Goal: Information Seeking & Learning: Learn about a topic

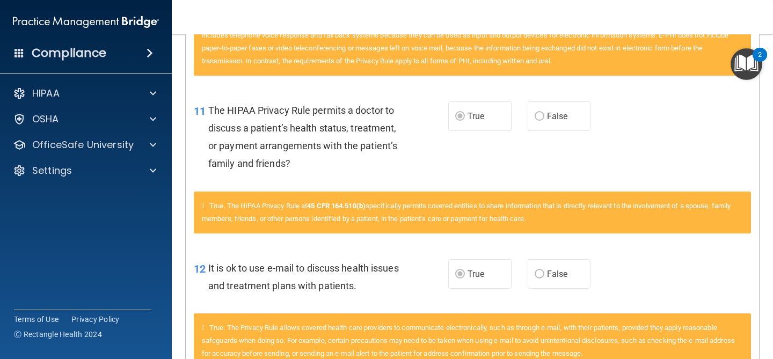
scroll to position [1111, 0]
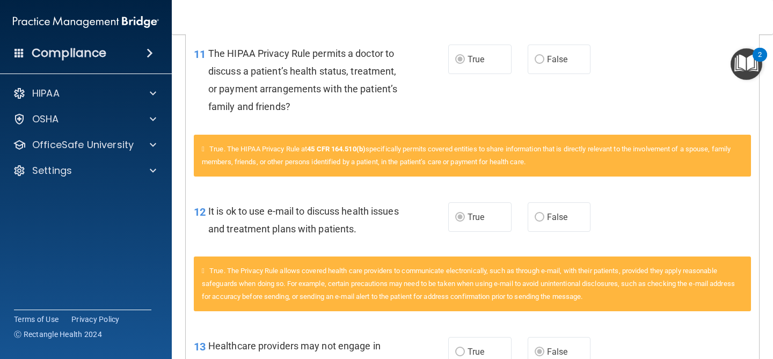
click at [587, 205] on label "False" at bounding box center [559, 217] width 63 height 30
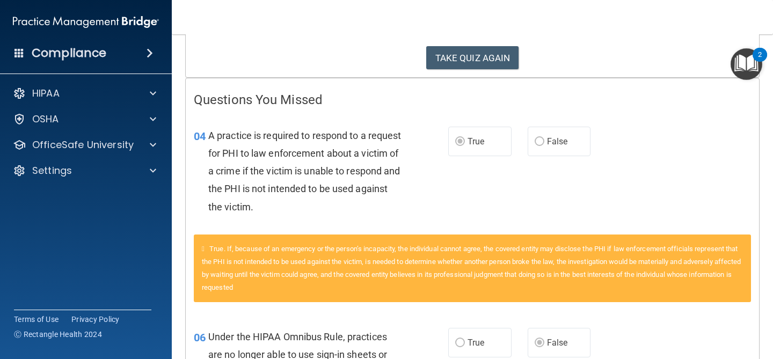
scroll to position [0, 0]
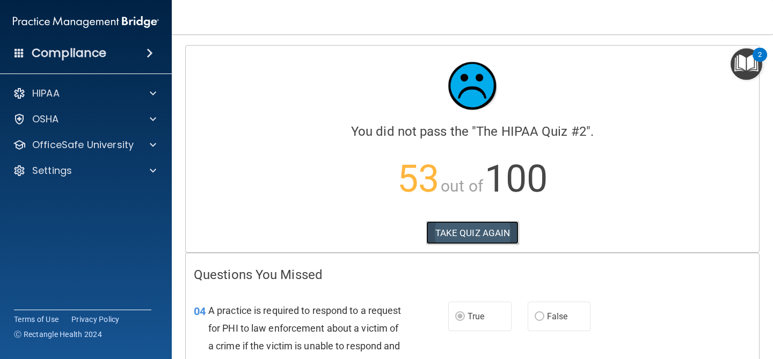
click at [440, 225] on button "TAKE QUIZ AGAIN" at bounding box center [472, 233] width 93 height 24
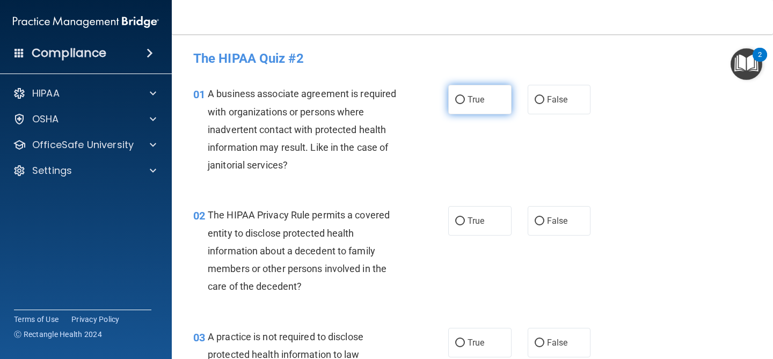
click at [466, 103] on label "True" at bounding box center [479, 100] width 63 height 30
click at [465, 103] on input "True" at bounding box center [460, 100] width 10 height 8
radio input "true"
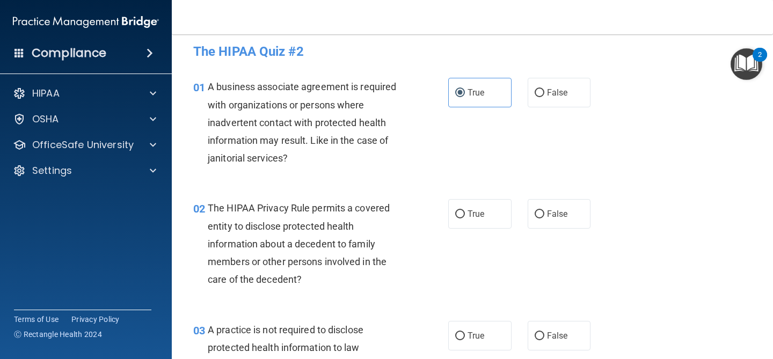
scroll to position [8, 0]
click at [541, 97] on label "False" at bounding box center [559, 92] width 63 height 30
click at [541, 97] on input "False" at bounding box center [540, 93] width 10 height 8
radio input "true"
radio input "false"
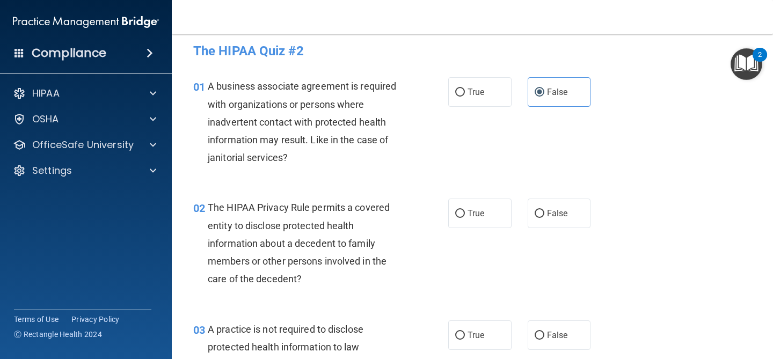
click at [537, 127] on div "01 A business associate agreement is required with organizations or persons whe…" at bounding box center [472, 124] width 575 height 121
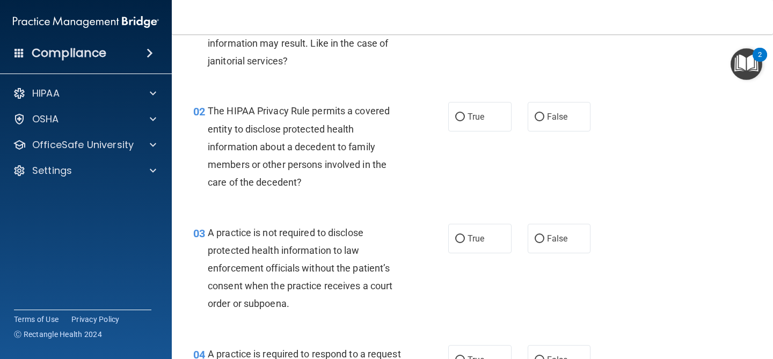
scroll to position [107, 0]
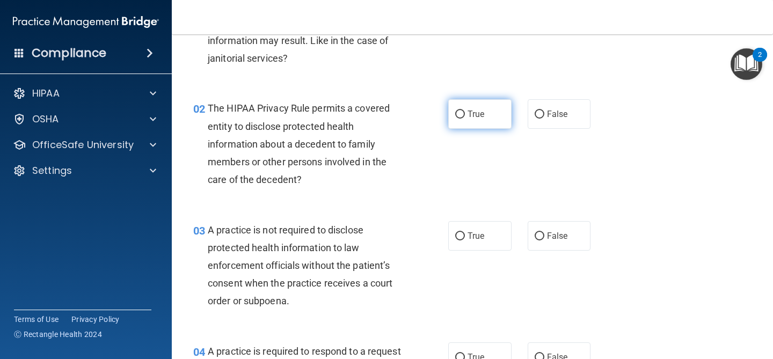
click at [478, 122] on label "True" at bounding box center [479, 114] width 63 height 30
click at [465, 119] on input "True" at bounding box center [460, 115] width 10 height 8
radio input "true"
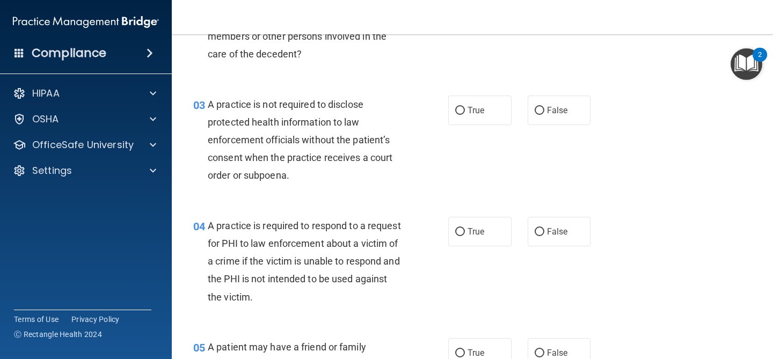
scroll to position [254, 0]
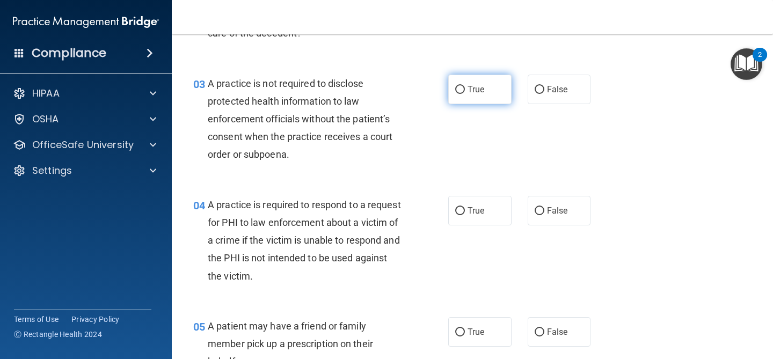
click at [474, 85] on span "True" at bounding box center [476, 89] width 17 height 10
click at [465, 86] on input "True" at bounding box center [460, 90] width 10 height 8
radio input "true"
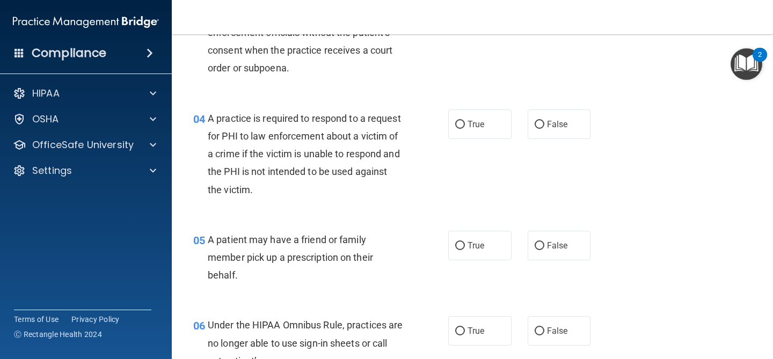
scroll to position [348, 0]
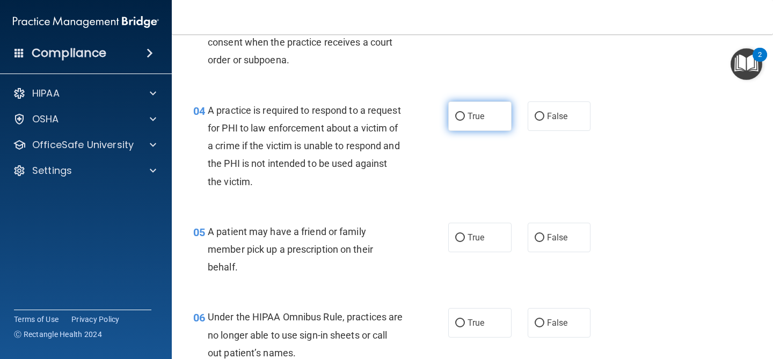
click at [477, 122] on label "True" at bounding box center [479, 117] width 63 height 30
click at [465, 121] on input "True" at bounding box center [460, 117] width 10 height 8
radio input "true"
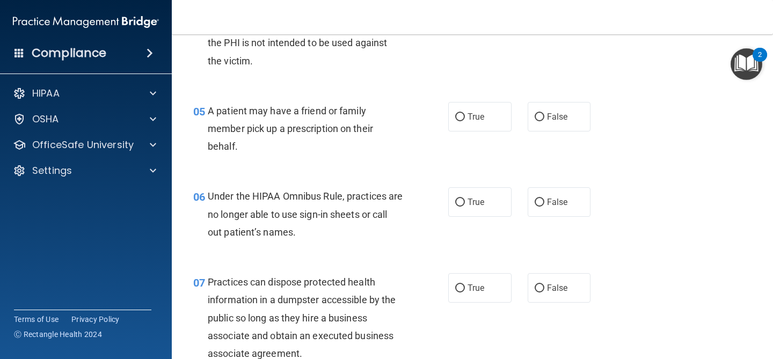
scroll to position [474, 0]
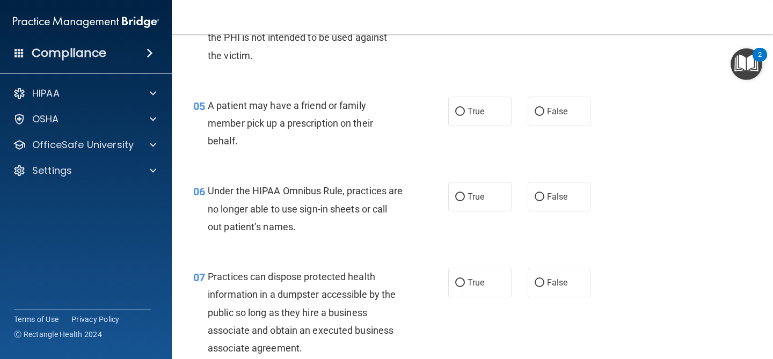
click at [477, 122] on label "True" at bounding box center [479, 112] width 63 height 30
click at [465, 116] on input "True" at bounding box center [460, 112] width 10 height 8
radio input "true"
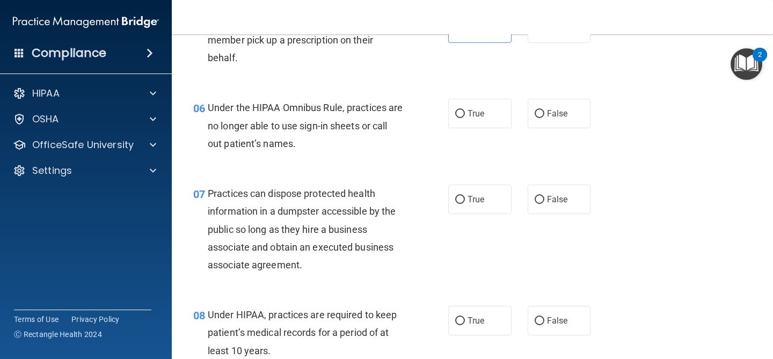
scroll to position [564, 0]
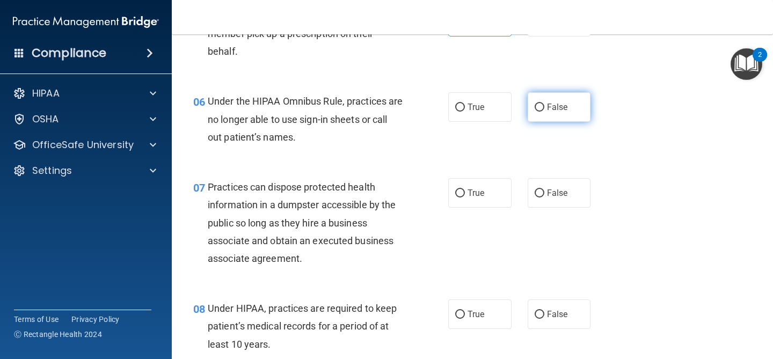
click at [546, 108] on label "False" at bounding box center [559, 107] width 63 height 30
click at [545, 108] on input "False" at bounding box center [540, 108] width 10 height 8
radio input "true"
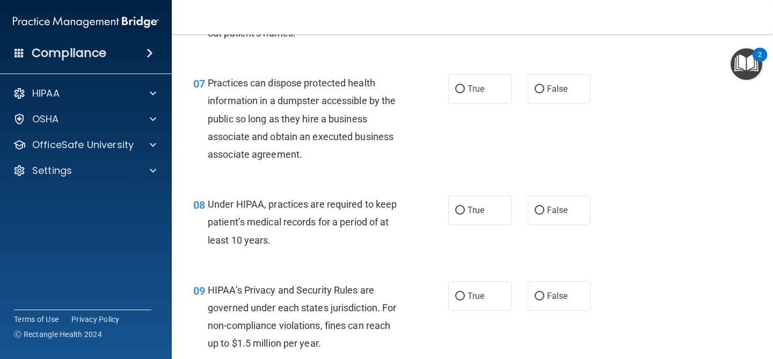
scroll to position [683, 0]
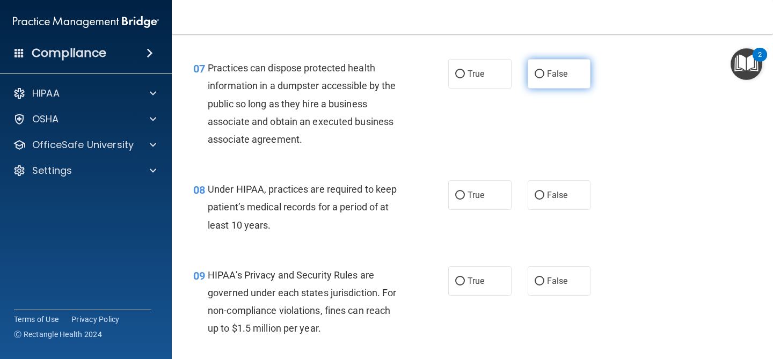
click at [551, 74] on span "False" at bounding box center [557, 74] width 21 height 10
click at [545, 74] on input "False" at bounding box center [540, 74] width 10 height 8
radio input "true"
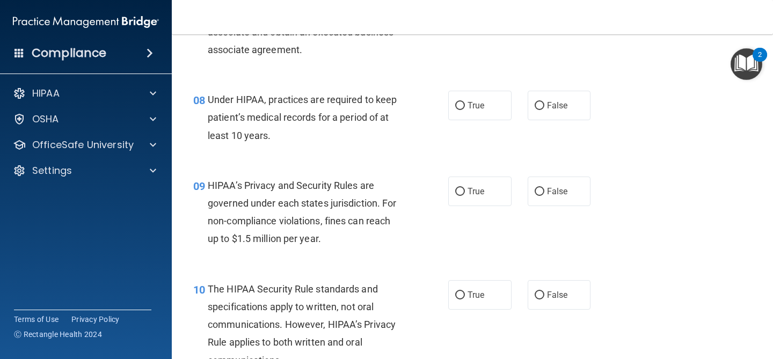
scroll to position [774, 0]
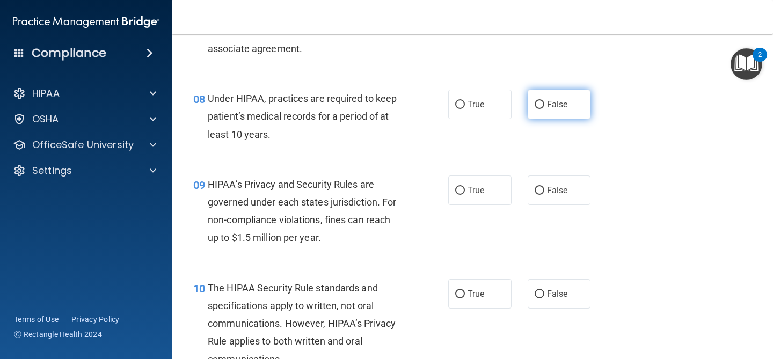
click at [538, 98] on label "False" at bounding box center [559, 105] width 63 height 30
click at [538, 101] on input "False" at bounding box center [540, 105] width 10 height 8
radio input "true"
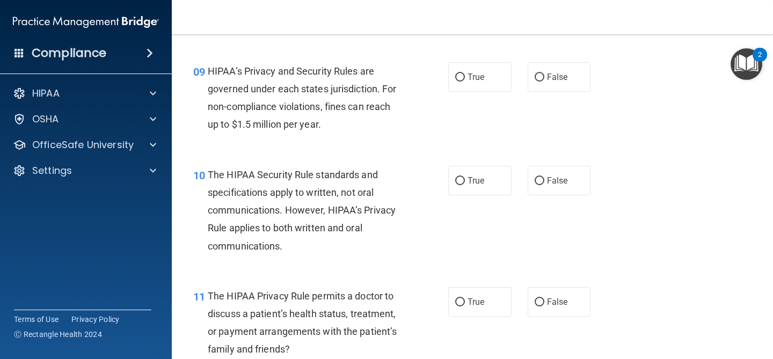
scroll to position [888, 0]
click at [551, 85] on label "False" at bounding box center [559, 76] width 63 height 30
click at [545, 81] on input "False" at bounding box center [540, 77] width 10 height 8
radio input "true"
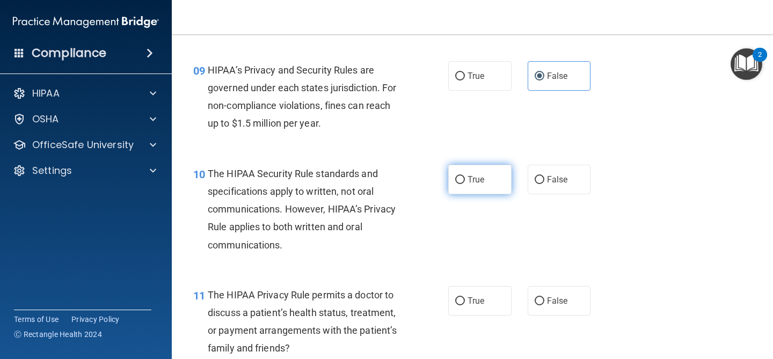
click at [482, 180] on span "True" at bounding box center [476, 180] width 17 height 10
click at [465, 180] on input "True" at bounding box center [460, 180] width 10 height 8
radio input "true"
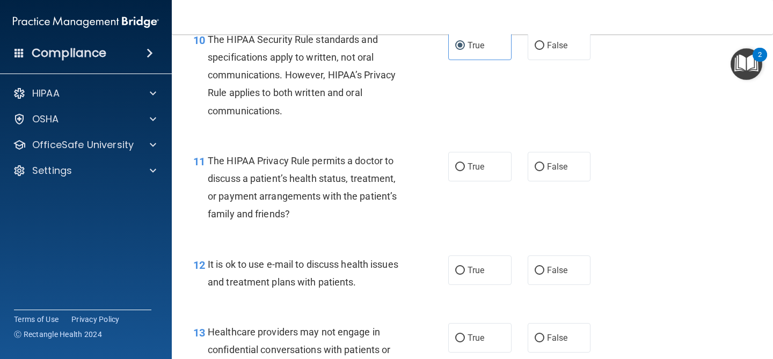
scroll to position [1047, 0]
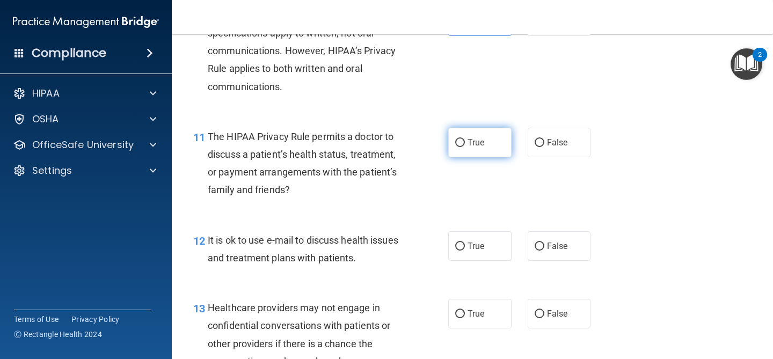
click at [450, 142] on label "True" at bounding box center [479, 143] width 63 height 30
click at [455, 142] on input "True" at bounding box center [460, 143] width 10 height 8
radio input "true"
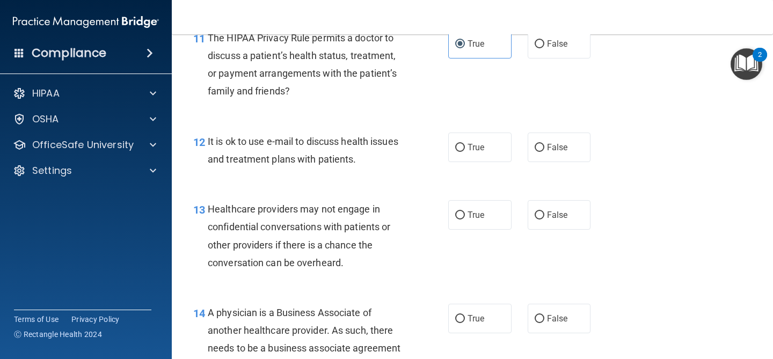
scroll to position [1153, 0]
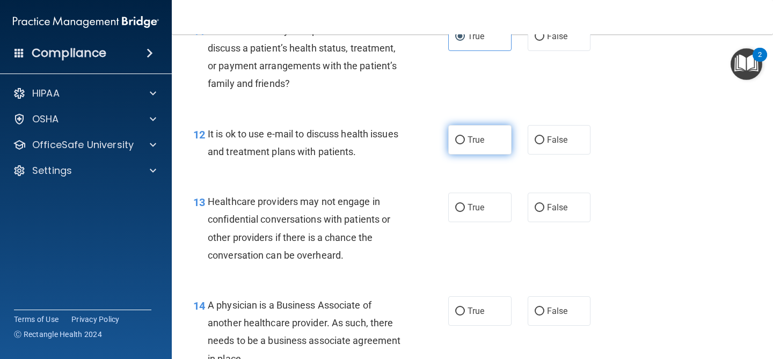
click at [499, 138] on label "True" at bounding box center [479, 140] width 63 height 30
click at [465, 138] on input "True" at bounding box center [460, 140] width 10 height 8
radio input "true"
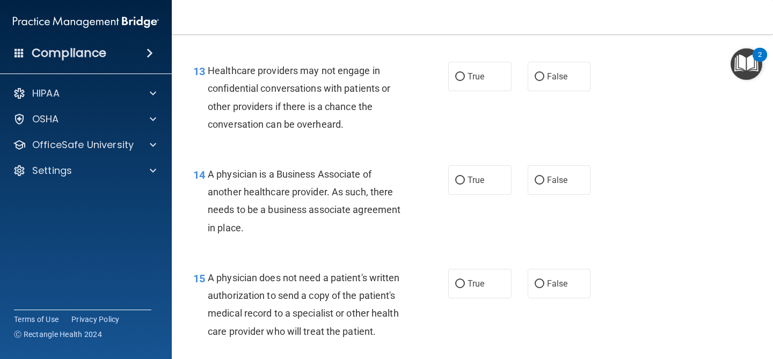
scroll to position [1291, 0]
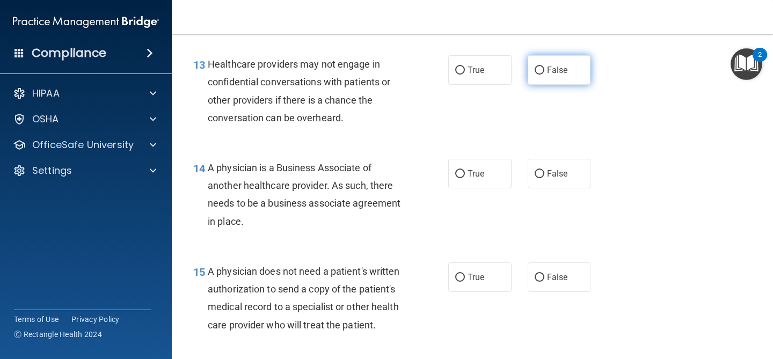
click at [552, 78] on label "False" at bounding box center [559, 70] width 63 height 30
click at [545, 75] on input "False" at bounding box center [540, 71] width 10 height 8
radio input "true"
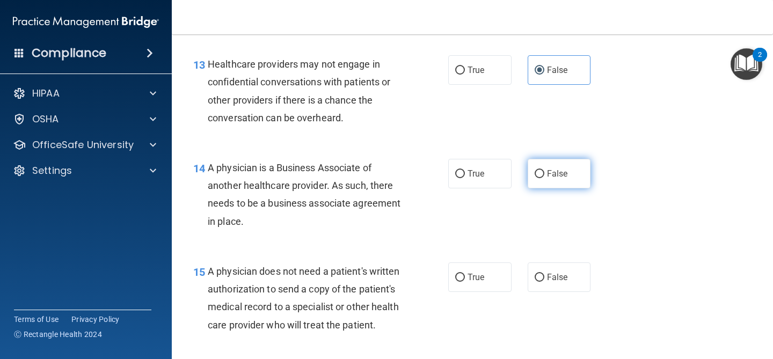
click at [548, 180] on label "False" at bounding box center [559, 174] width 63 height 30
click at [545, 178] on input "False" at bounding box center [540, 174] width 10 height 8
radio input "true"
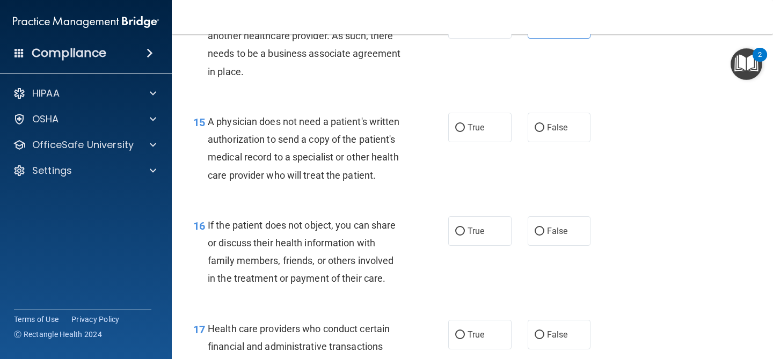
scroll to position [1448, 0]
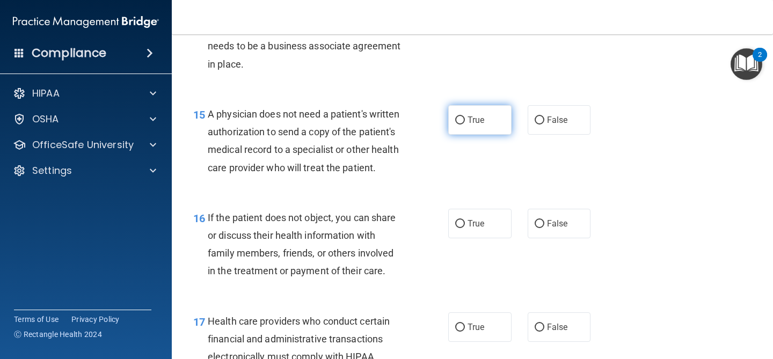
click at [482, 110] on label "True" at bounding box center [479, 120] width 63 height 30
click at [465, 117] on input "True" at bounding box center [460, 121] width 10 height 8
radio input "true"
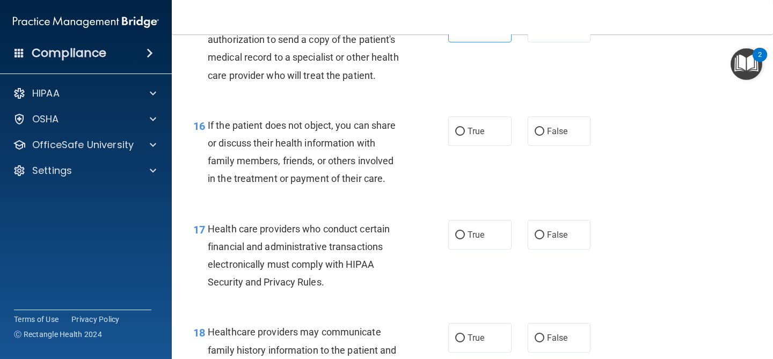
scroll to position [1543, 0]
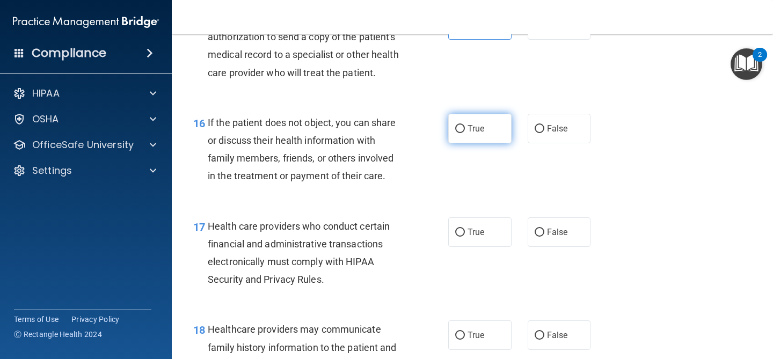
click at [487, 127] on label "True" at bounding box center [479, 129] width 63 height 30
click at [465, 127] on input "True" at bounding box center [460, 129] width 10 height 8
radio input "true"
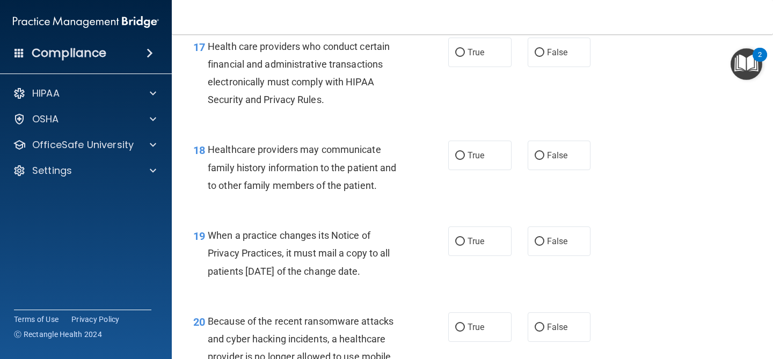
scroll to position [1732, 0]
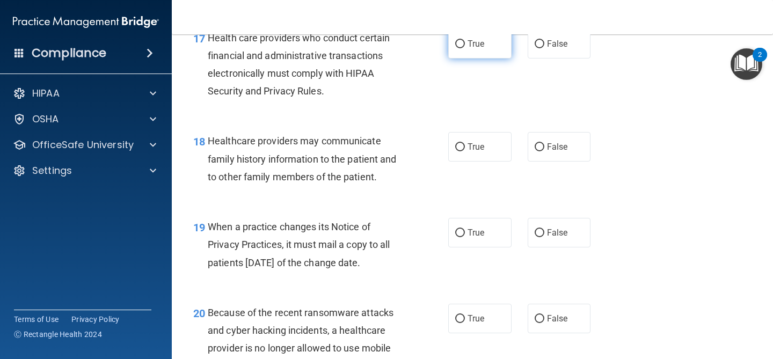
click at [462, 42] on input "True" at bounding box center [460, 44] width 10 height 8
radio input "true"
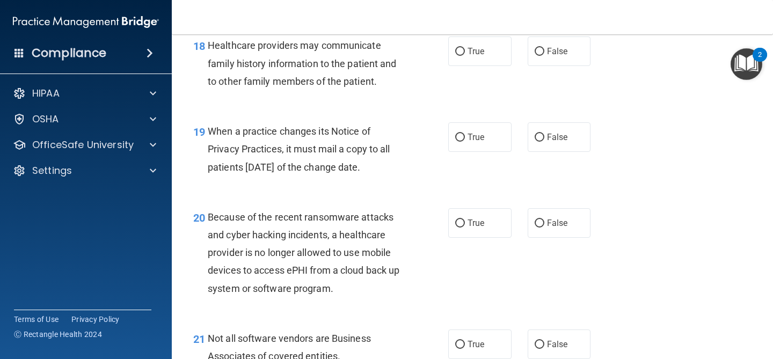
scroll to position [1828, 0]
click at [506, 57] on label "True" at bounding box center [479, 50] width 63 height 30
click at [465, 55] on input "True" at bounding box center [460, 51] width 10 height 8
radio input "true"
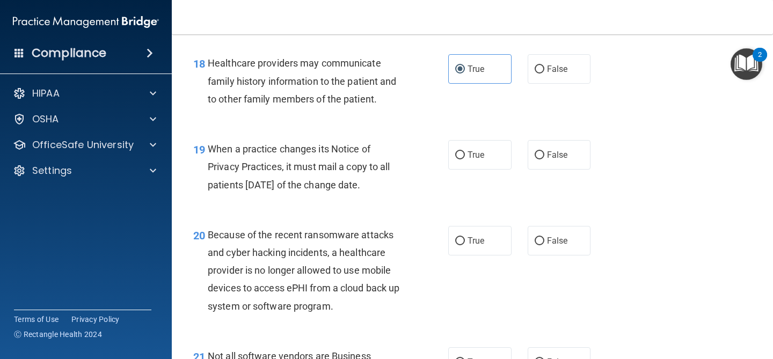
scroll to position [1798, 0]
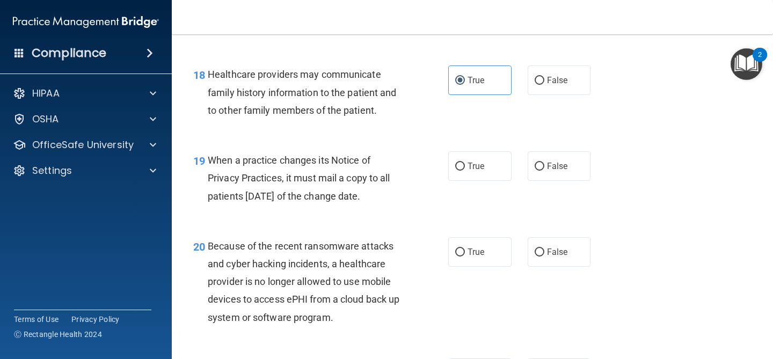
click at [539, 90] on label "False" at bounding box center [559, 81] width 63 height 30
click at [539, 85] on input "False" at bounding box center [540, 81] width 10 height 8
radio input "true"
radio input "false"
click at [567, 172] on label "False" at bounding box center [559, 166] width 63 height 30
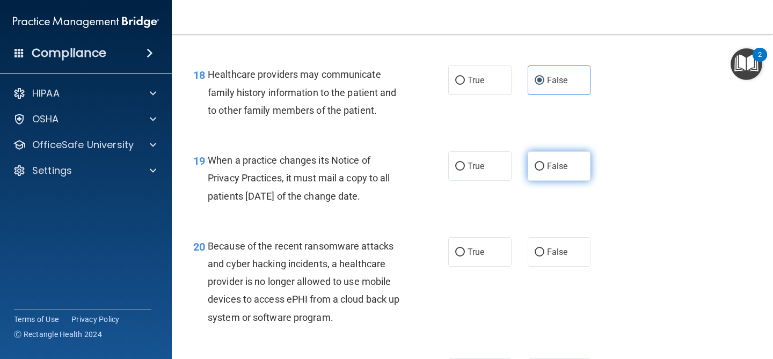
click at [545, 171] on input "False" at bounding box center [540, 167] width 10 height 8
radio input "true"
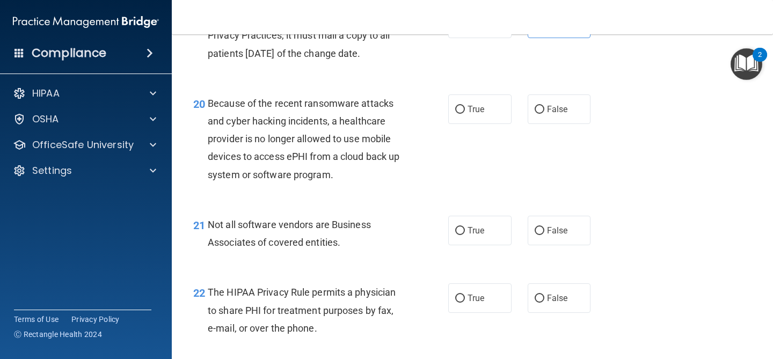
scroll to position [1942, 0]
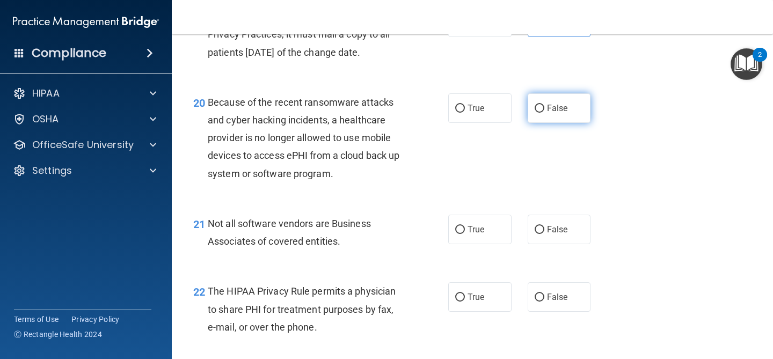
click at [572, 103] on label "False" at bounding box center [559, 108] width 63 height 30
click at [545, 105] on input "False" at bounding box center [540, 109] width 10 height 8
radio input "true"
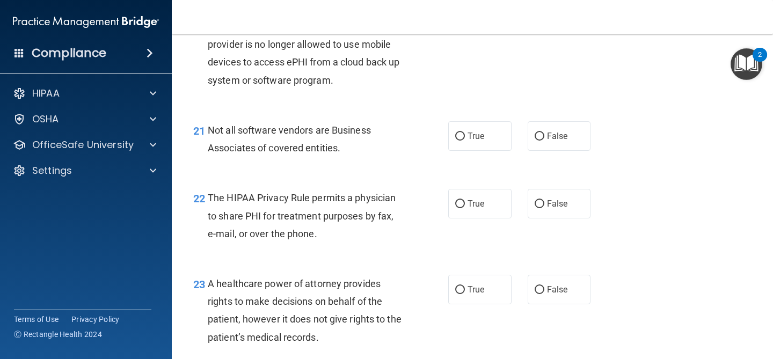
scroll to position [2049, 0]
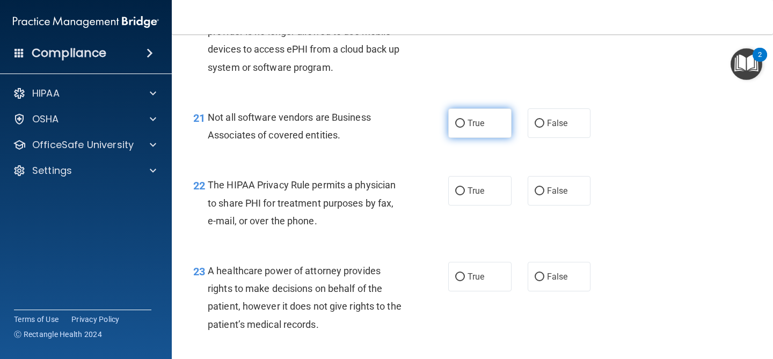
click at [472, 115] on label "True" at bounding box center [479, 123] width 63 height 30
click at [465, 120] on input "True" at bounding box center [460, 124] width 10 height 8
radio input "true"
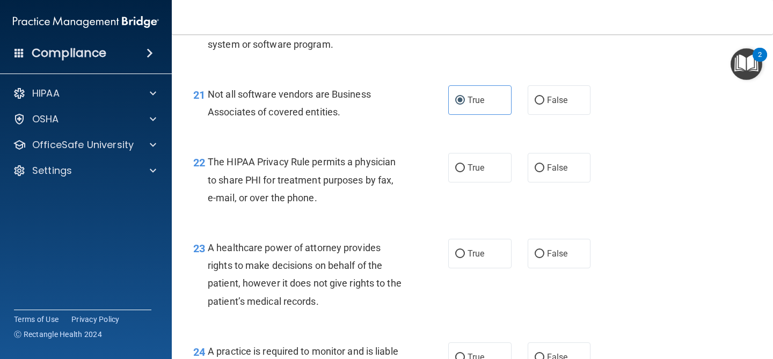
scroll to position [2072, 0]
click at [481, 167] on span "True" at bounding box center [476, 167] width 17 height 10
click at [465, 167] on input "True" at bounding box center [460, 168] width 10 height 8
radio input "true"
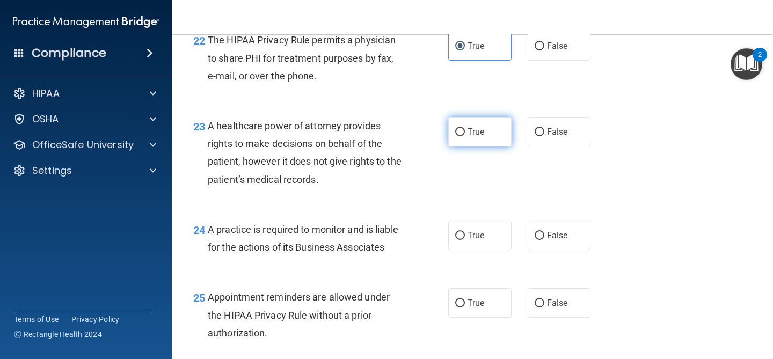
scroll to position [2199, 0]
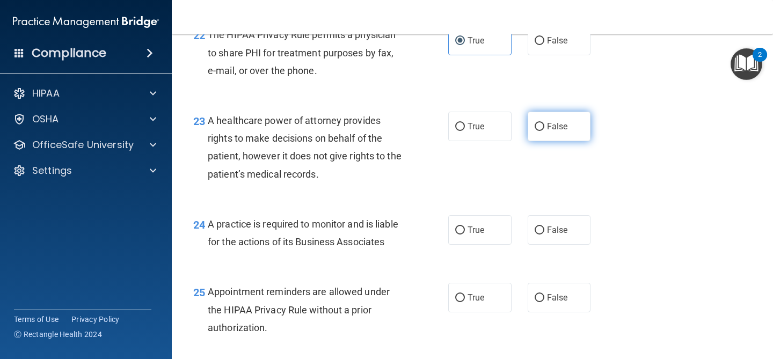
click at [533, 124] on label "False" at bounding box center [559, 127] width 63 height 30
click at [535, 124] on input "False" at bounding box center [540, 127] width 10 height 8
radio input "true"
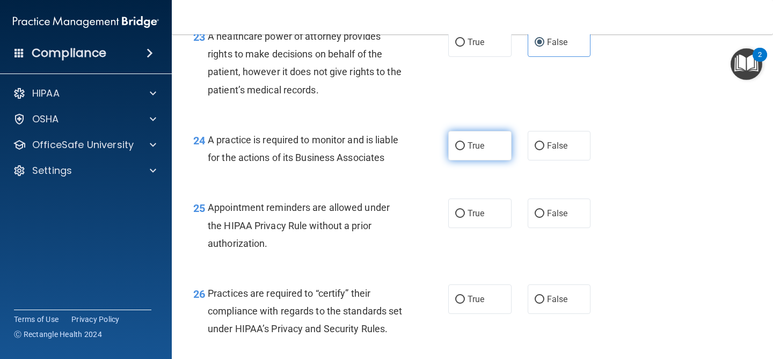
scroll to position [2291, 0]
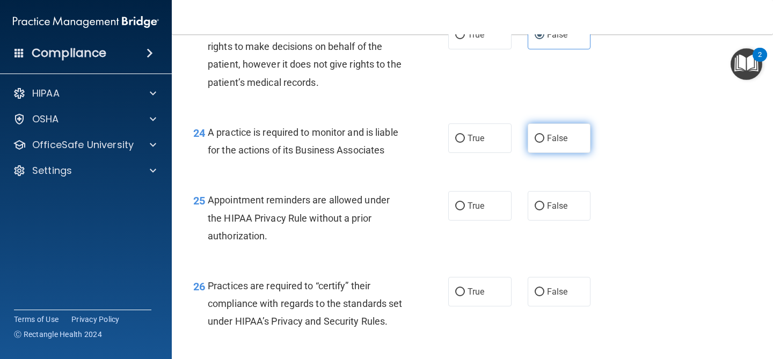
click at [546, 141] on label "False" at bounding box center [559, 139] width 63 height 30
click at [545, 141] on input "False" at bounding box center [540, 139] width 10 height 8
radio input "true"
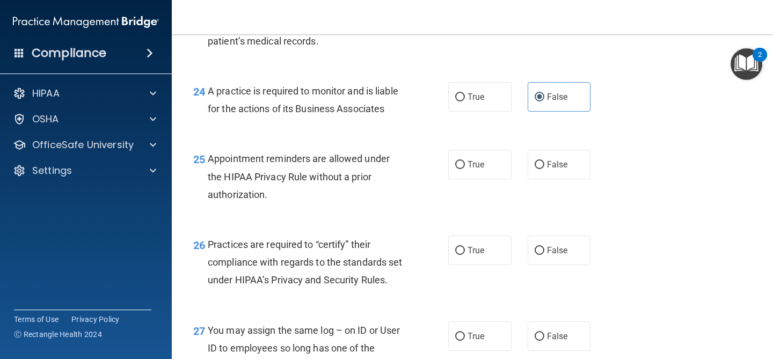
scroll to position [2382, 0]
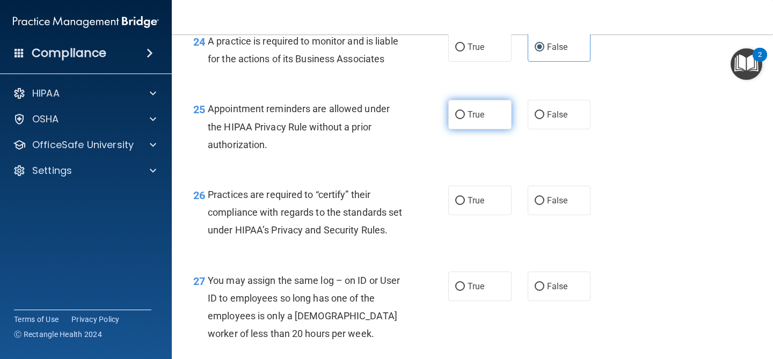
click at [489, 113] on label "True" at bounding box center [479, 115] width 63 height 30
click at [465, 113] on input "True" at bounding box center [460, 115] width 10 height 8
radio input "true"
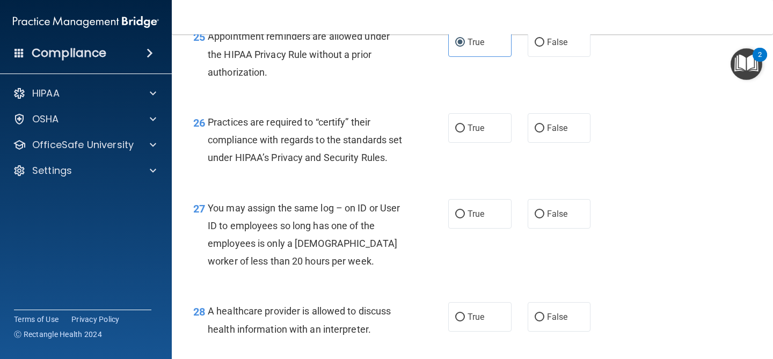
scroll to position [2455, 0]
click at [469, 128] on span "True" at bounding box center [476, 127] width 17 height 10
click at [465, 128] on input "True" at bounding box center [460, 128] width 10 height 8
radio input "true"
click at [538, 135] on label "False" at bounding box center [559, 128] width 63 height 30
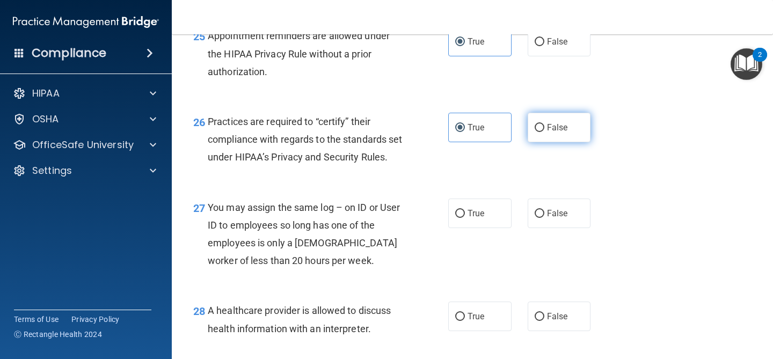
click at [538, 132] on input "False" at bounding box center [540, 128] width 10 height 8
radio input "true"
radio input "false"
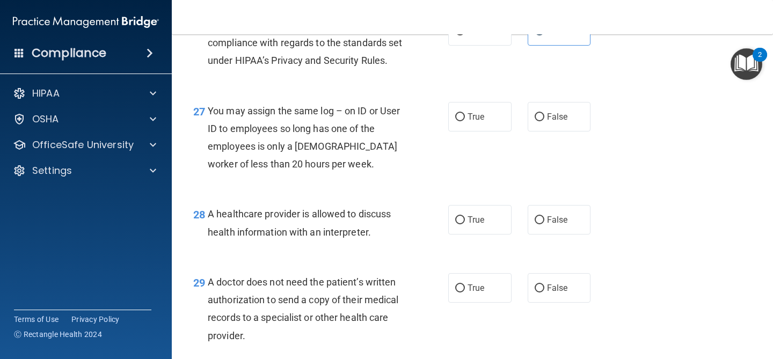
scroll to position [2557, 0]
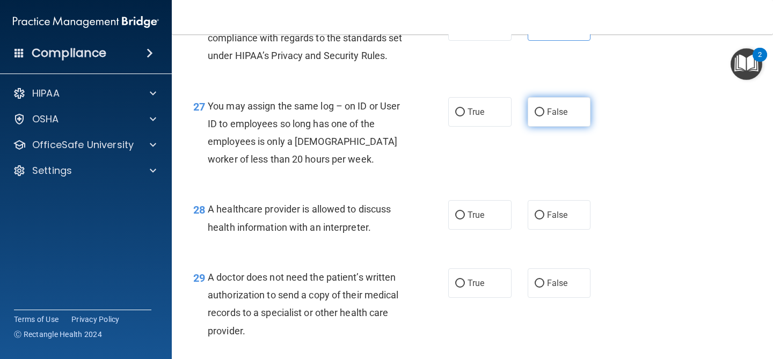
click at [547, 117] on span "False" at bounding box center [557, 112] width 21 height 10
click at [545, 117] on input "False" at bounding box center [540, 112] width 10 height 8
radio input "true"
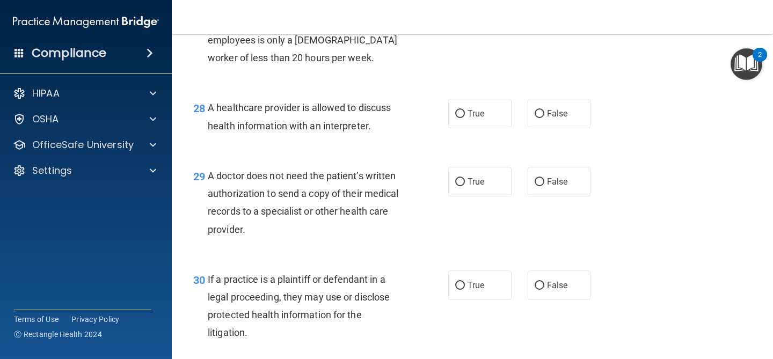
scroll to position [2659, 0]
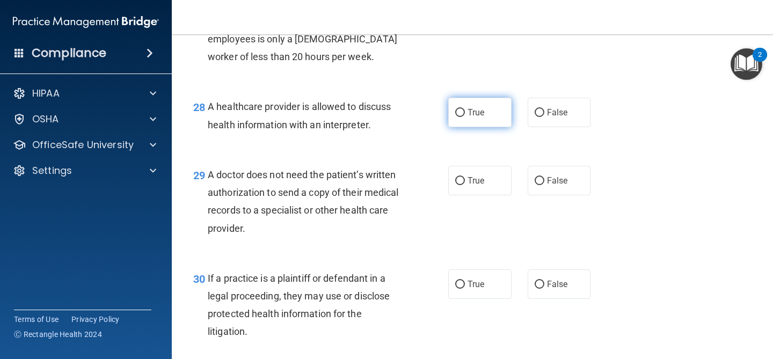
click at [491, 127] on label "True" at bounding box center [479, 113] width 63 height 30
click at [465, 117] on input "True" at bounding box center [460, 113] width 10 height 8
radio input "true"
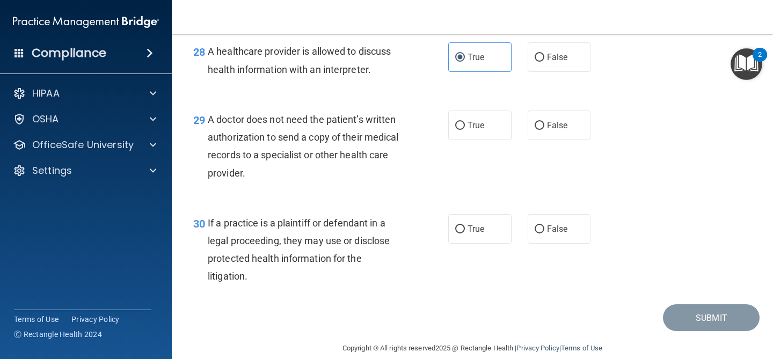
scroll to position [2742, 0]
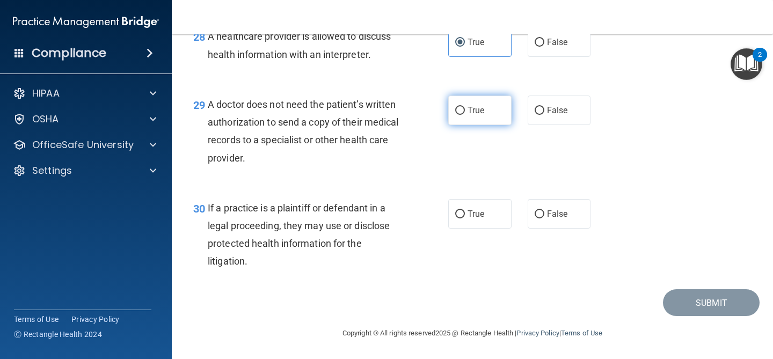
click at [476, 115] on span "True" at bounding box center [476, 110] width 17 height 10
click at [465, 115] on input "True" at bounding box center [460, 111] width 10 height 8
radio input "true"
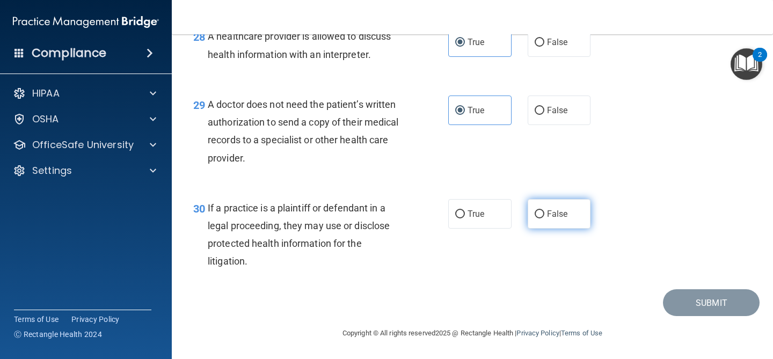
click at [531, 225] on label "False" at bounding box center [559, 214] width 63 height 30
click at [535, 219] on input "False" at bounding box center [540, 215] width 10 height 8
radio input "true"
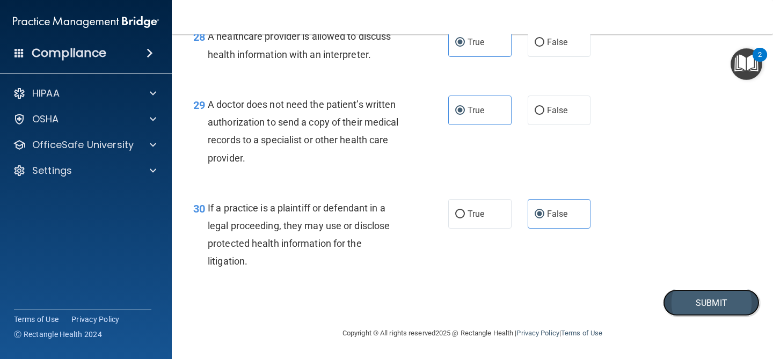
click at [692, 308] on button "Submit" at bounding box center [711, 303] width 97 height 27
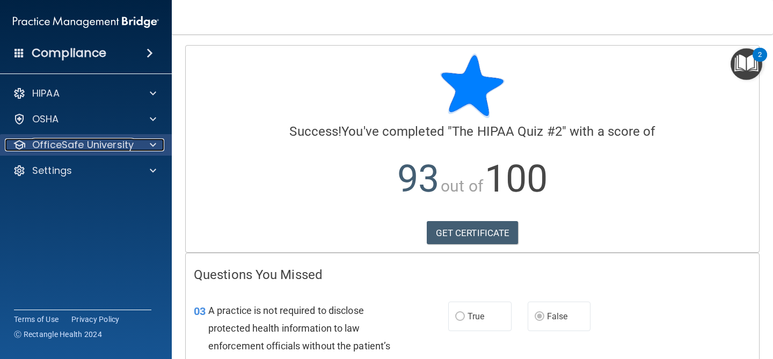
click at [66, 143] on p "OfficeSafe University" at bounding box center [83, 145] width 102 height 13
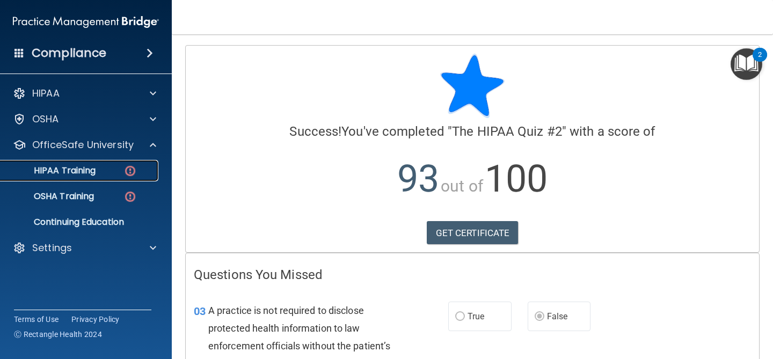
click at [70, 173] on p "HIPAA Training" at bounding box center [51, 170] width 89 height 11
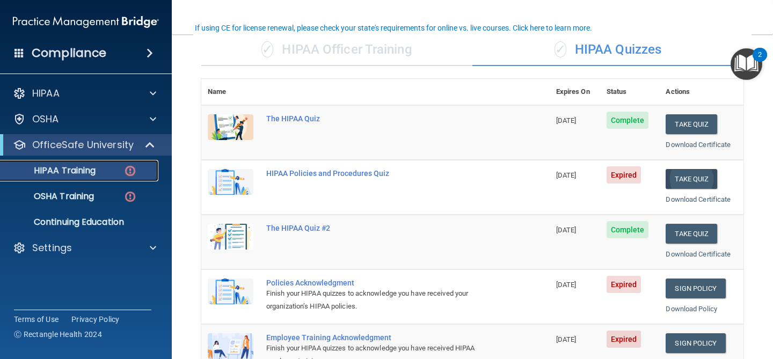
scroll to position [86, 0]
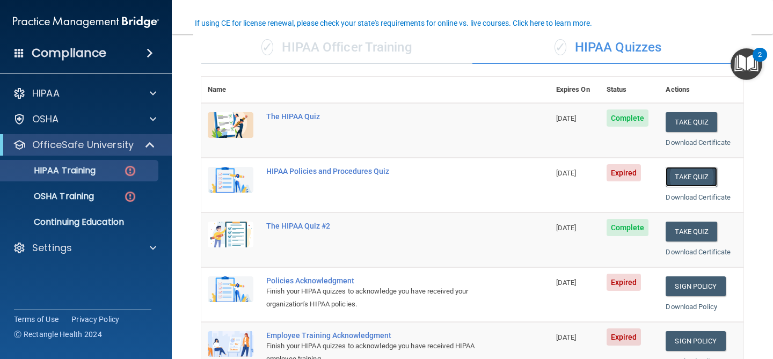
click at [708, 173] on button "Take Quiz" at bounding box center [692, 177] width 52 height 20
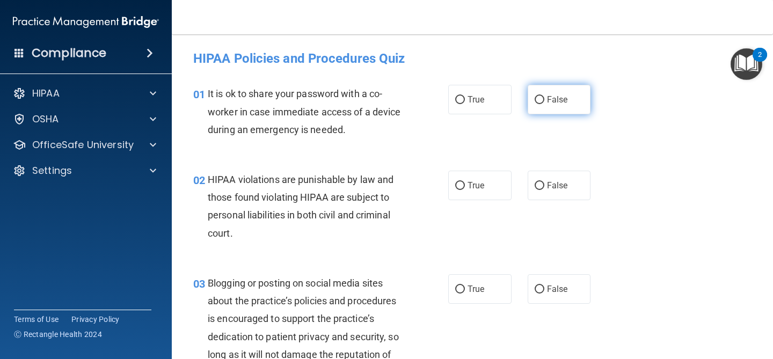
click at [533, 100] on label "False" at bounding box center [559, 100] width 63 height 30
click at [535, 100] on input "False" at bounding box center [540, 100] width 10 height 8
radio input "true"
click at [484, 187] on span "True" at bounding box center [476, 185] width 17 height 10
click at [465, 187] on input "True" at bounding box center [460, 186] width 10 height 8
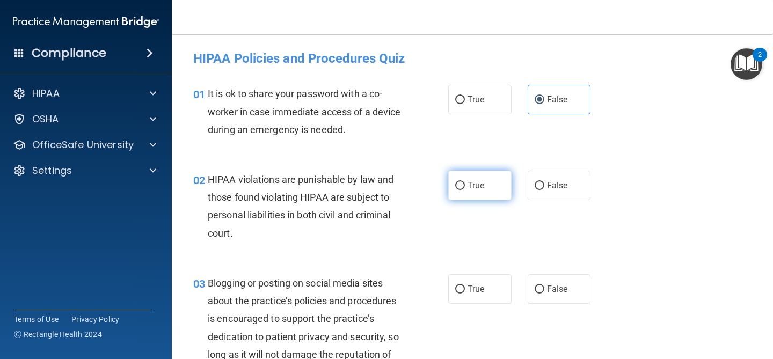
radio input "true"
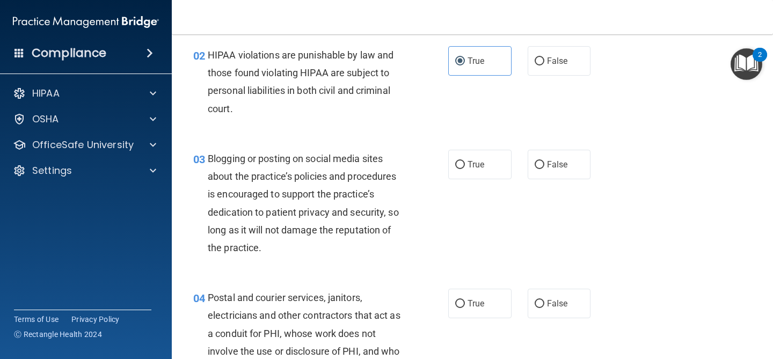
scroll to position [148, 0]
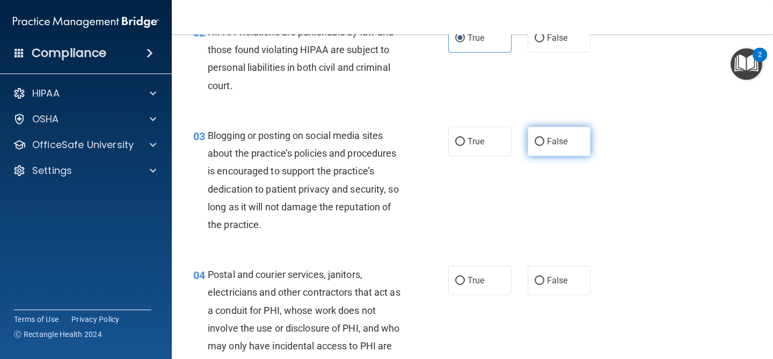
click at [570, 136] on label "False" at bounding box center [559, 142] width 63 height 30
click at [545, 138] on input "False" at bounding box center [540, 142] width 10 height 8
radio input "true"
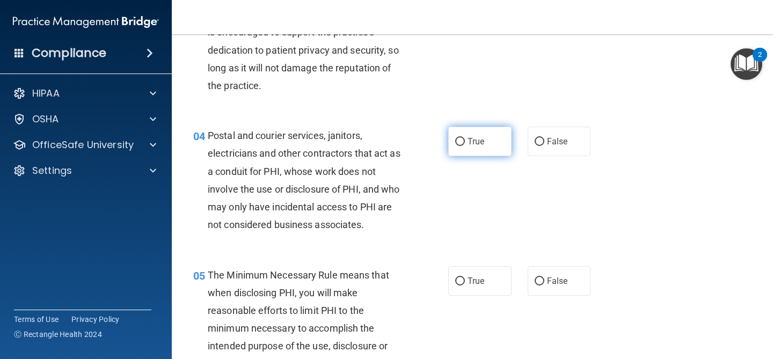
click at [473, 153] on label "True" at bounding box center [479, 142] width 63 height 30
click at [465, 146] on input "True" at bounding box center [460, 142] width 10 height 8
radio input "true"
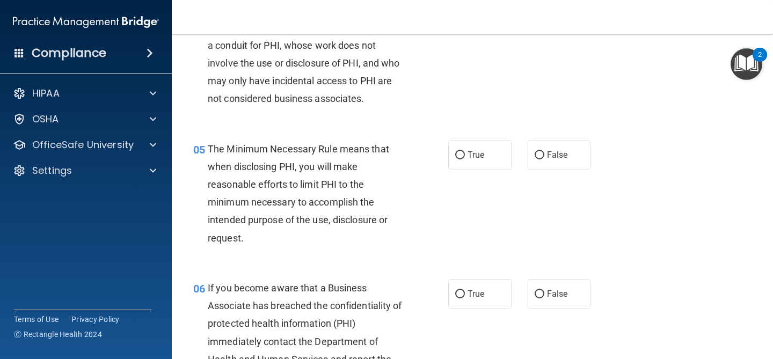
scroll to position [414, 0]
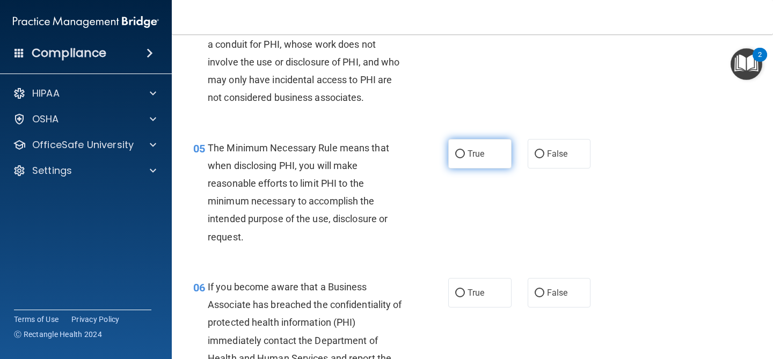
click at [463, 157] on input "True" at bounding box center [460, 154] width 10 height 8
radio input "true"
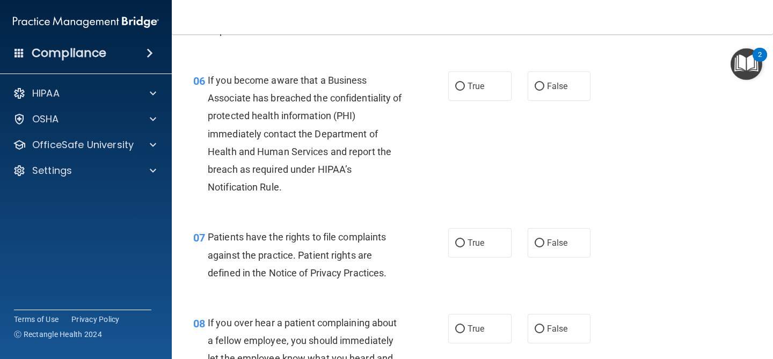
scroll to position [621, 0]
click at [479, 83] on span "True" at bounding box center [476, 86] width 17 height 10
click at [465, 83] on input "True" at bounding box center [460, 86] width 10 height 8
radio input "true"
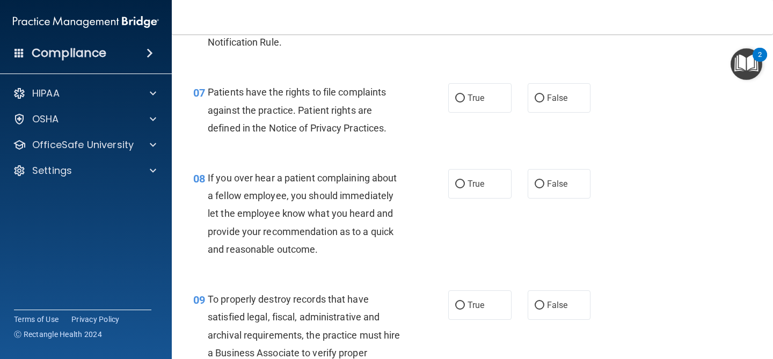
scroll to position [767, 0]
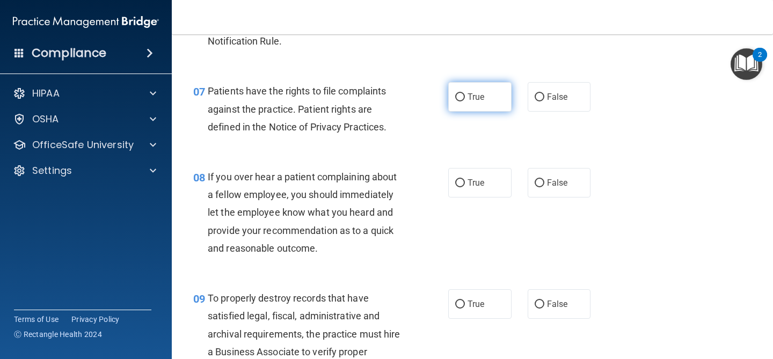
click at [488, 100] on label "True" at bounding box center [479, 97] width 63 height 30
click at [465, 100] on input "True" at bounding box center [460, 97] width 10 height 8
radio input "true"
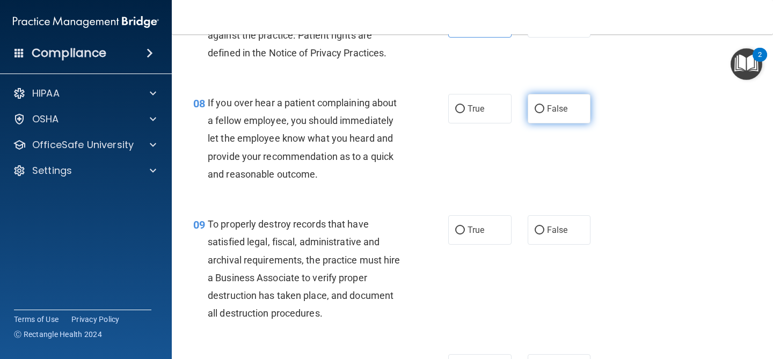
click at [553, 104] on span "False" at bounding box center [557, 109] width 21 height 10
click at [545, 105] on input "False" at bounding box center [540, 109] width 10 height 8
radio input "true"
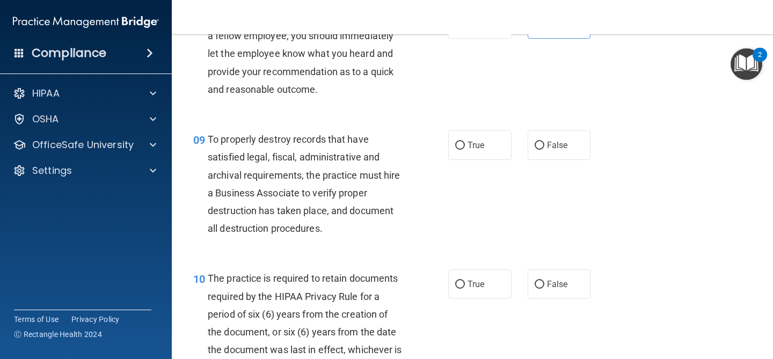
scroll to position [930, 0]
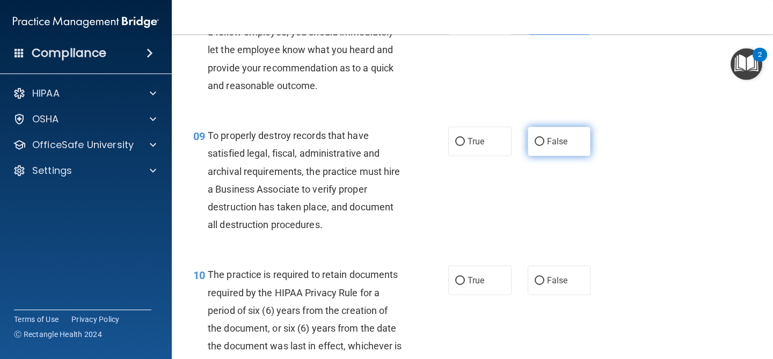
click at [563, 133] on label "False" at bounding box center [559, 142] width 63 height 30
click at [545, 138] on input "False" at bounding box center [540, 142] width 10 height 8
radio input "true"
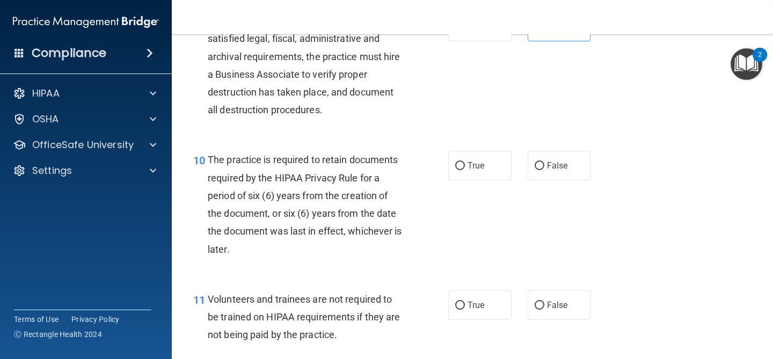
scroll to position [1061, 0]
